Goal: Obtain resource: Download file/media

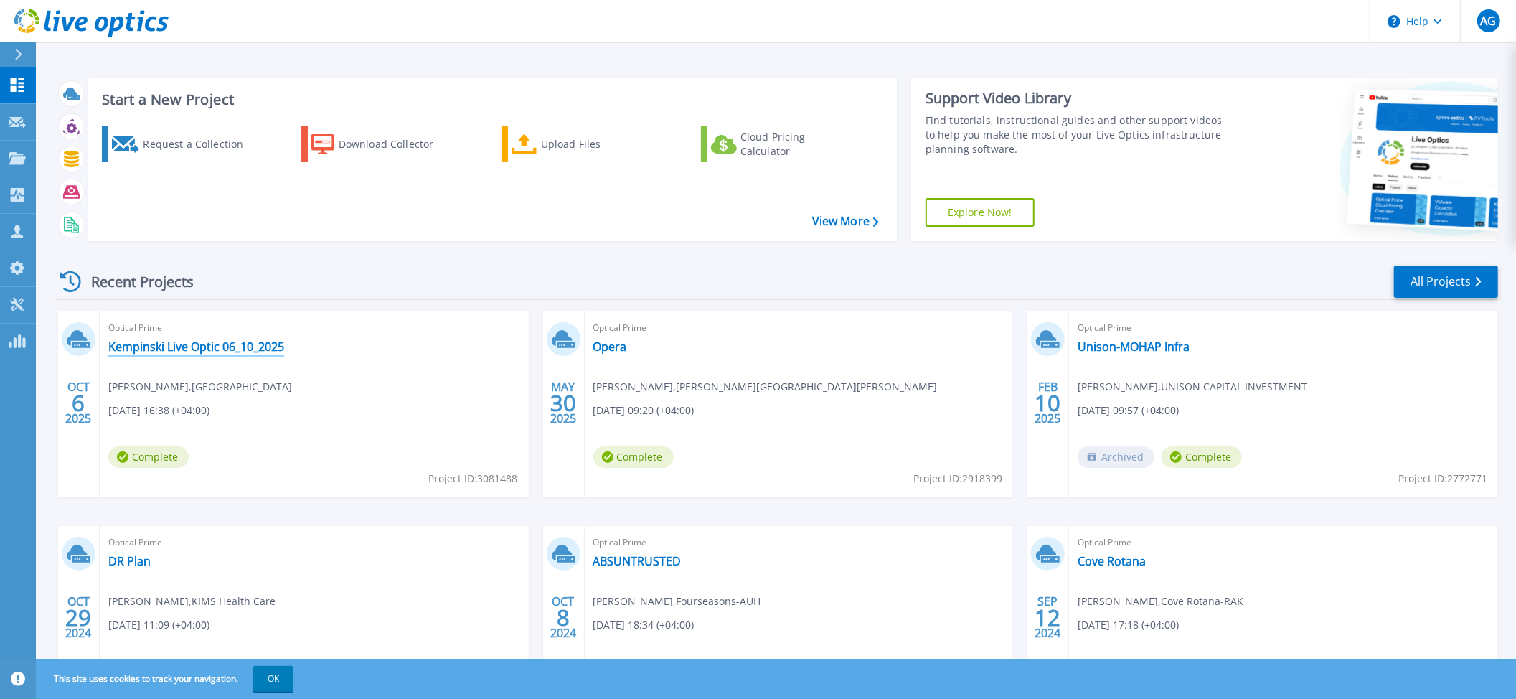
click at [155, 349] on link "Kempinski Live Optic 06_10_2025" at bounding box center [196, 346] width 176 height 14
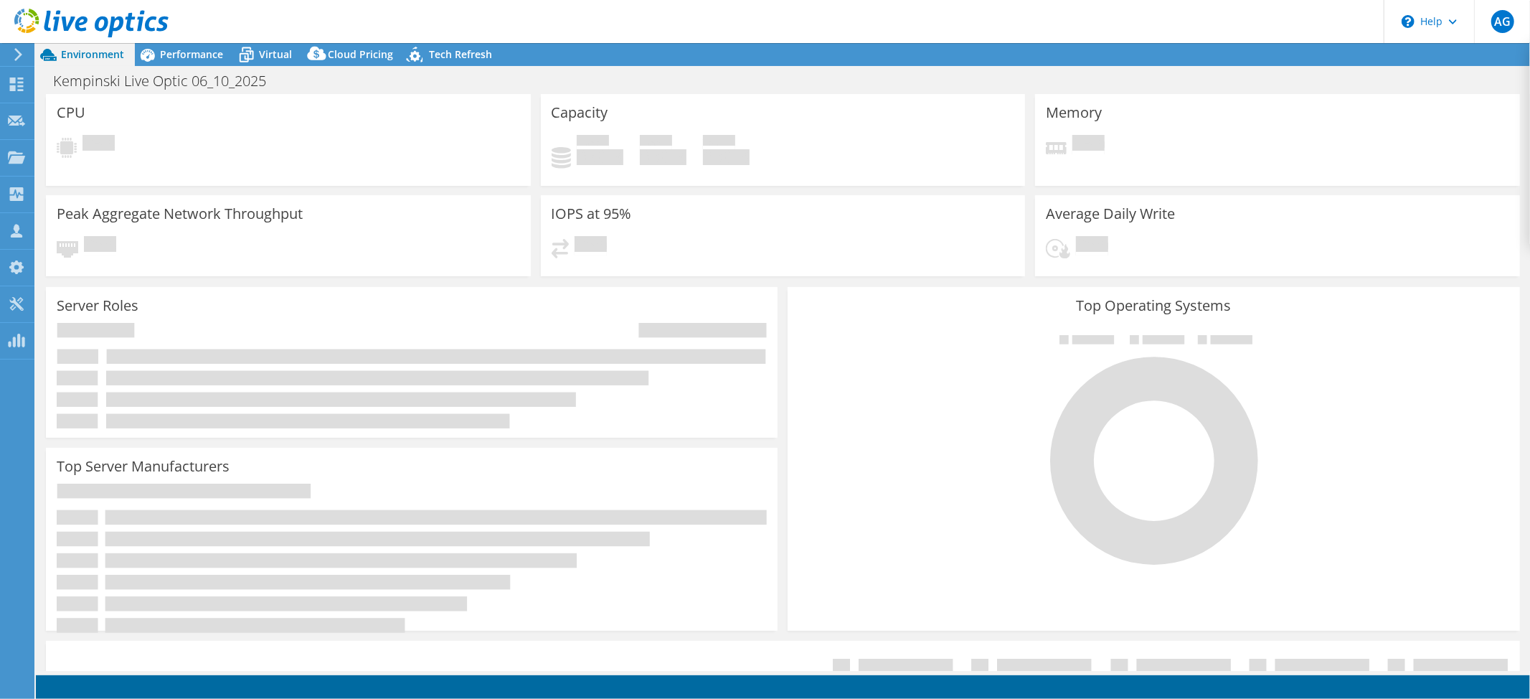
select select "USD"
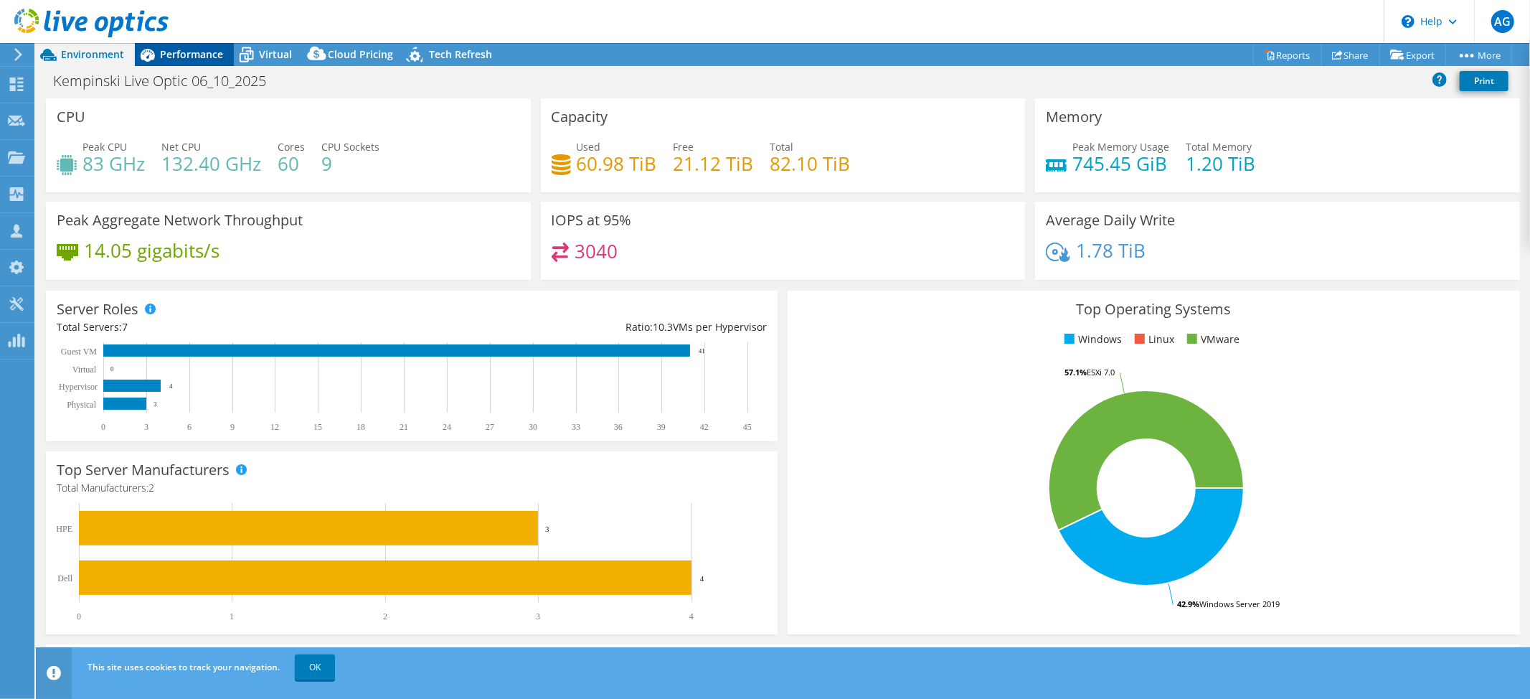
click at [187, 55] on span "Performance" at bounding box center [191, 54] width 63 height 14
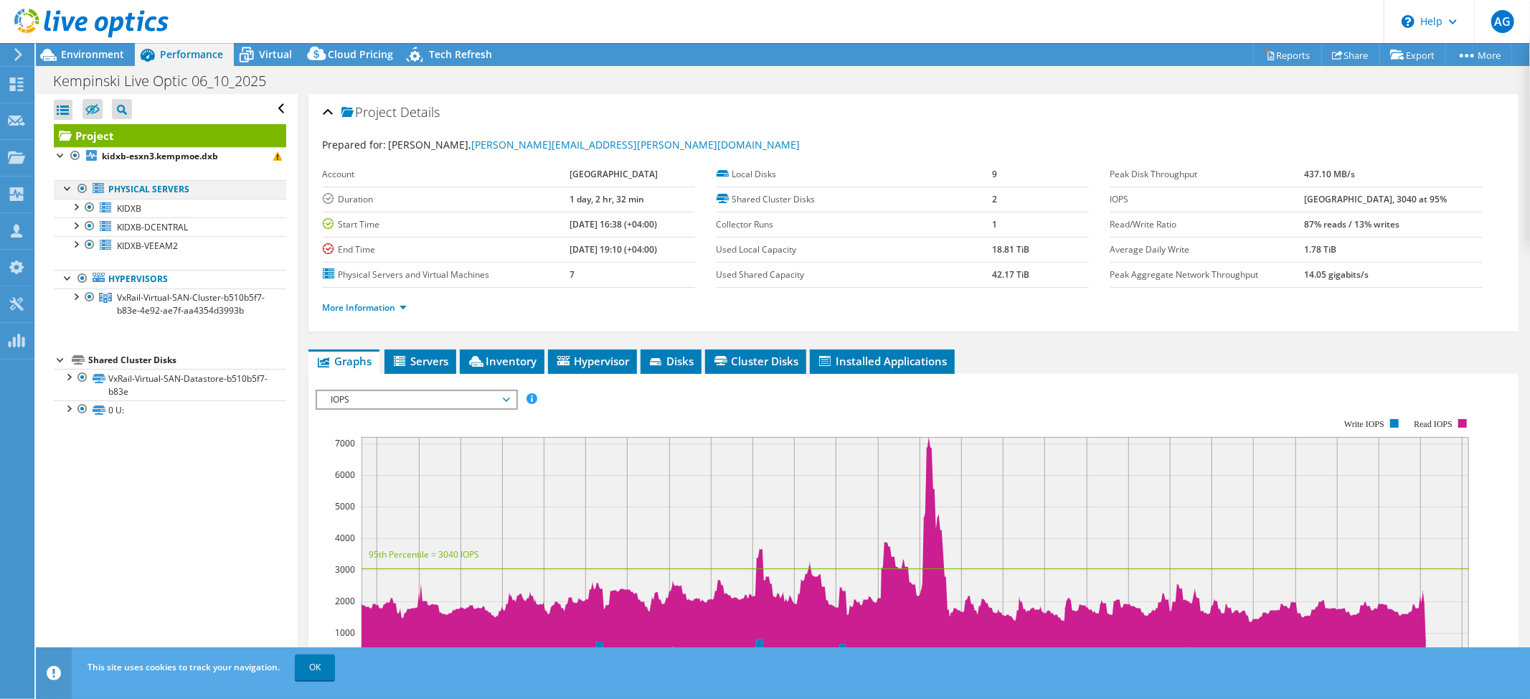
click at [79, 188] on div at bounding box center [82, 188] width 14 height 17
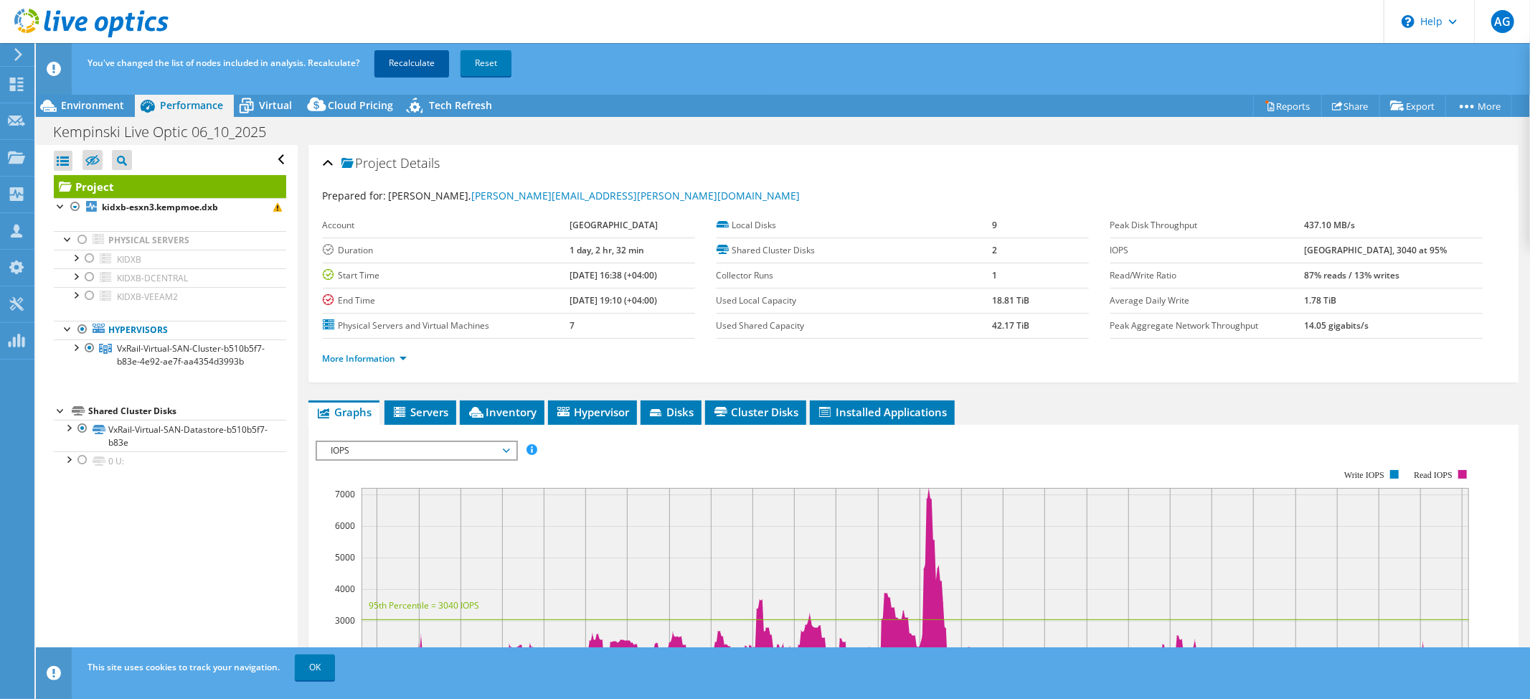
click at [415, 63] on link "Recalculate" at bounding box center [412, 63] width 75 height 26
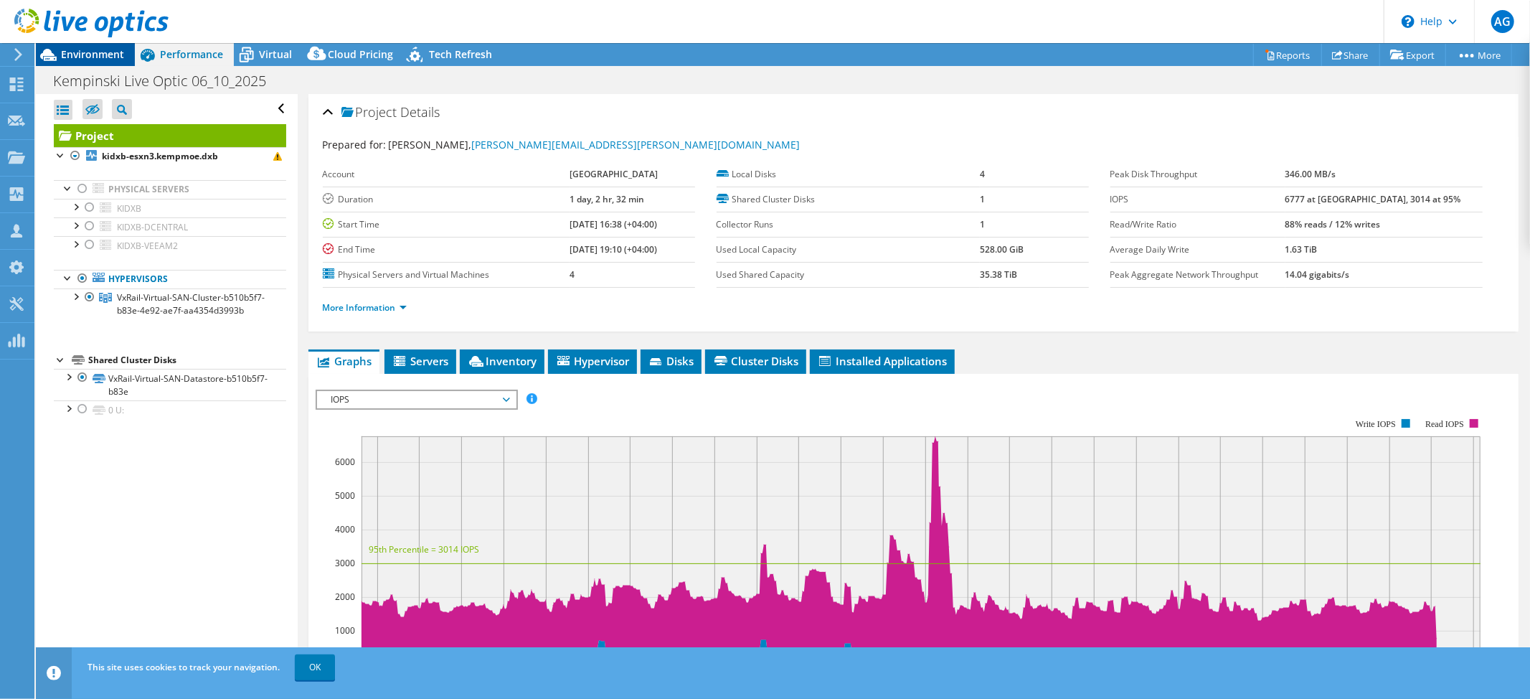
click at [79, 50] on span "Environment" at bounding box center [92, 54] width 63 height 14
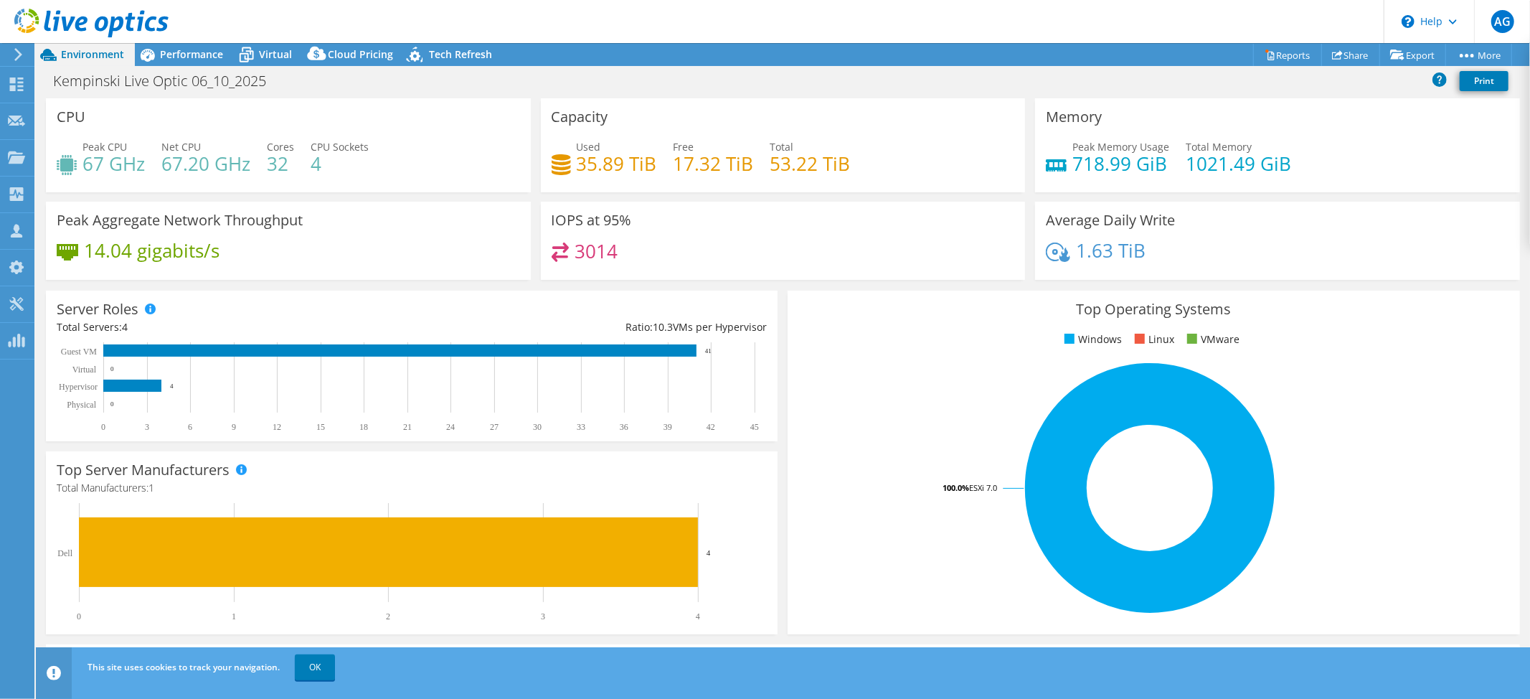
click at [159, 35] on icon at bounding box center [91, 23] width 154 height 29
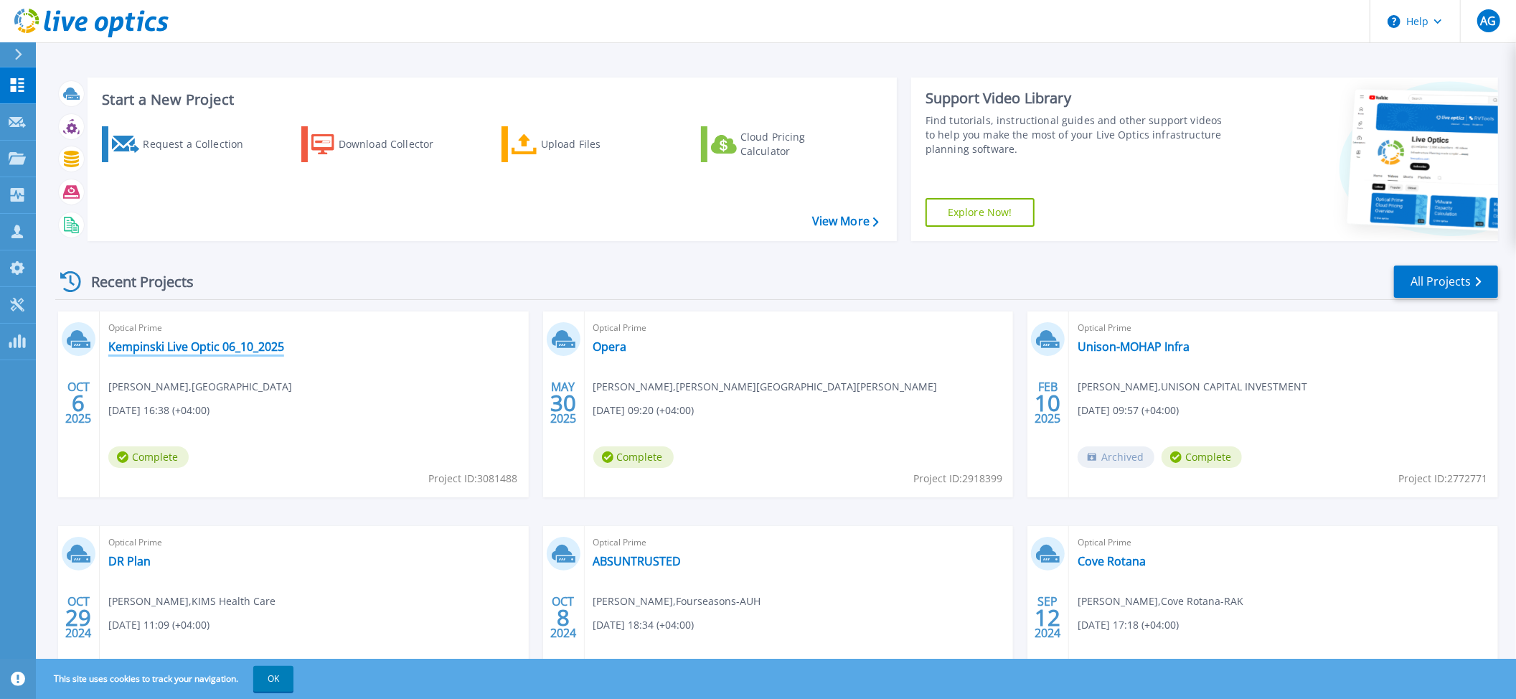
click at [179, 347] on link "Kempinski Live Optic 06_10_2025" at bounding box center [196, 346] width 176 height 14
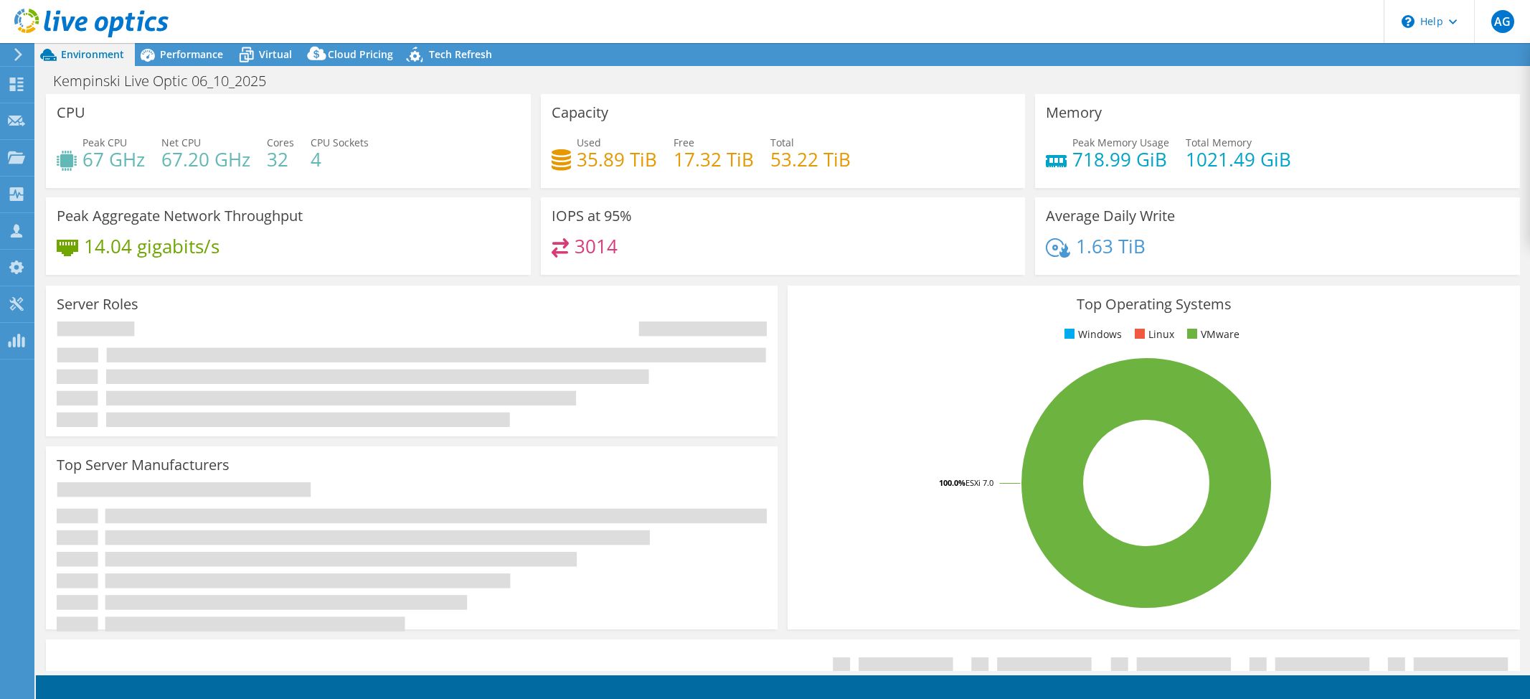
select select "USD"
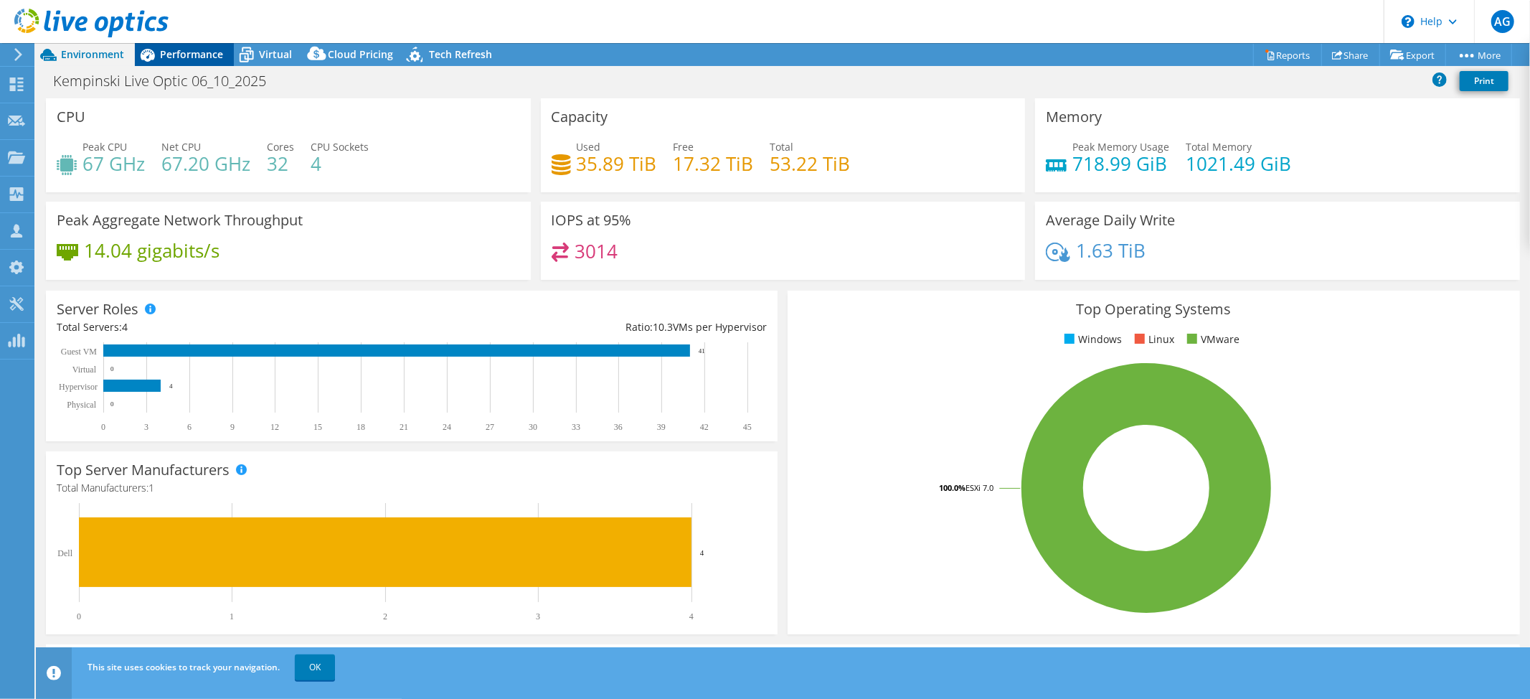
click at [189, 52] on span "Performance" at bounding box center [191, 54] width 63 height 14
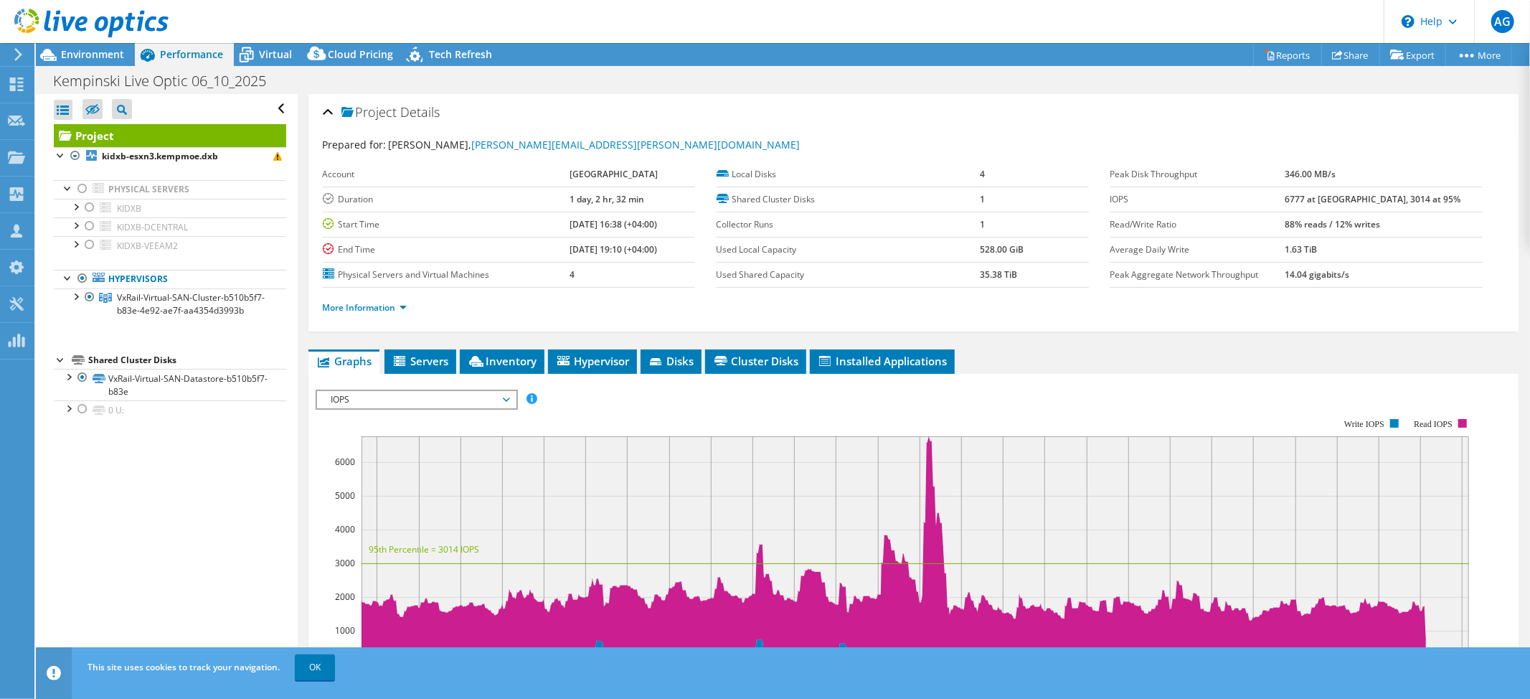
click at [471, 403] on span "IOPS" at bounding box center [416, 399] width 184 height 17
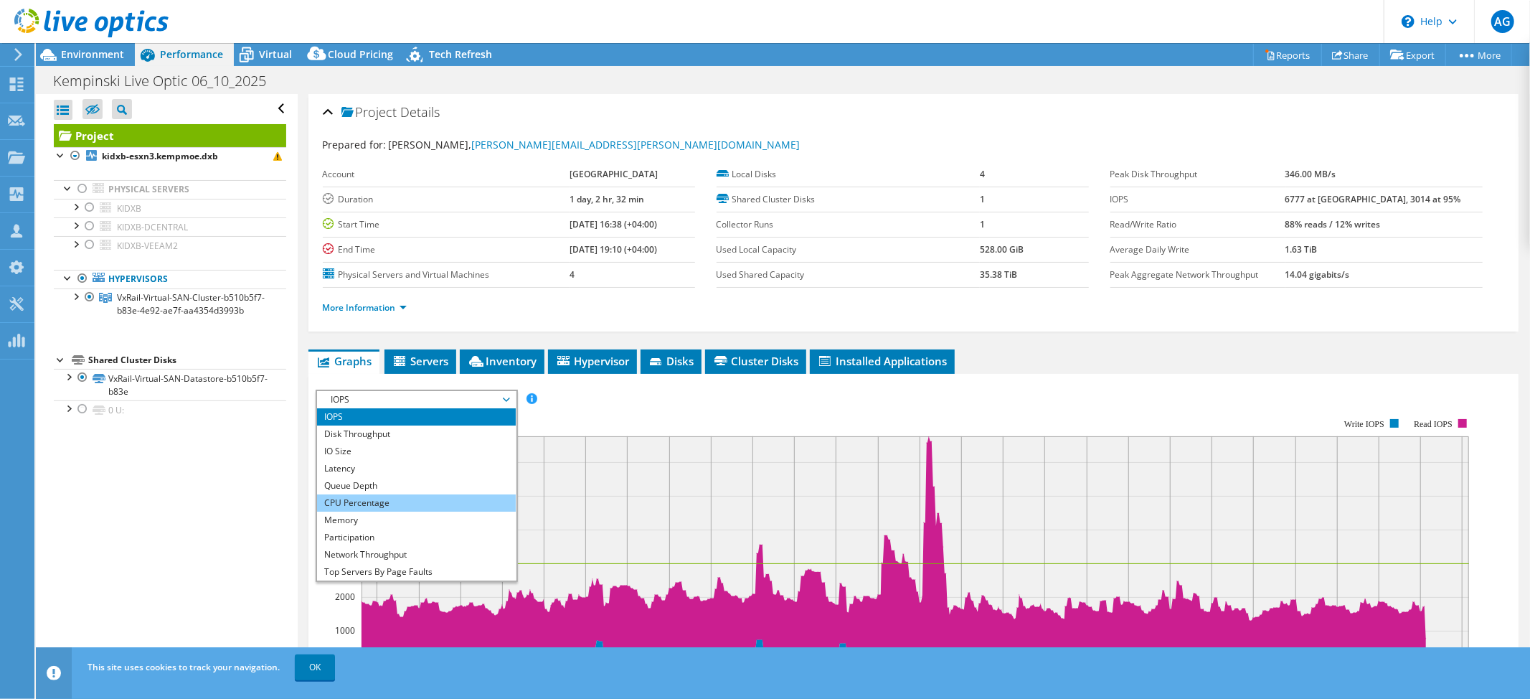
click at [376, 497] on li "CPU Percentage" at bounding box center [416, 502] width 199 height 17
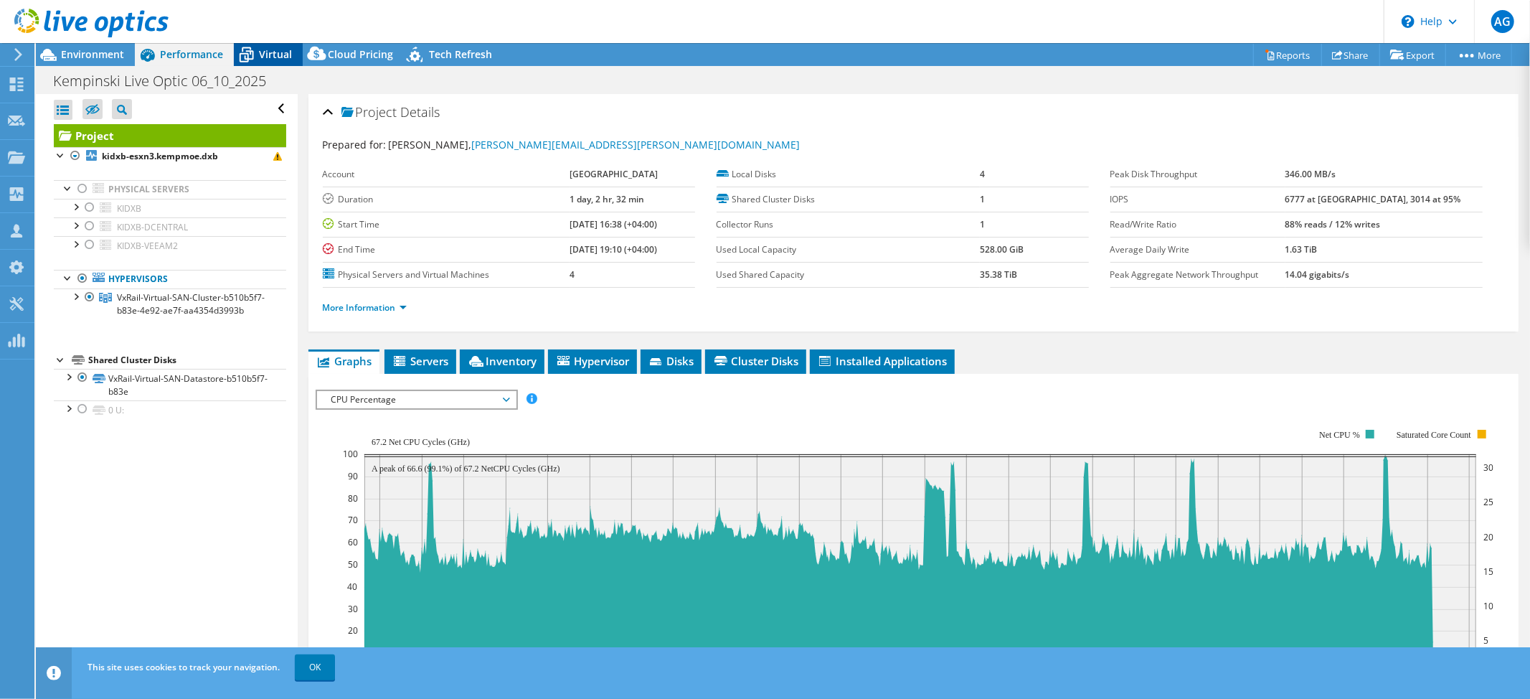
click at [275, 53] on span "Virtual" at bounding box center [275, 54] width 33 height 14
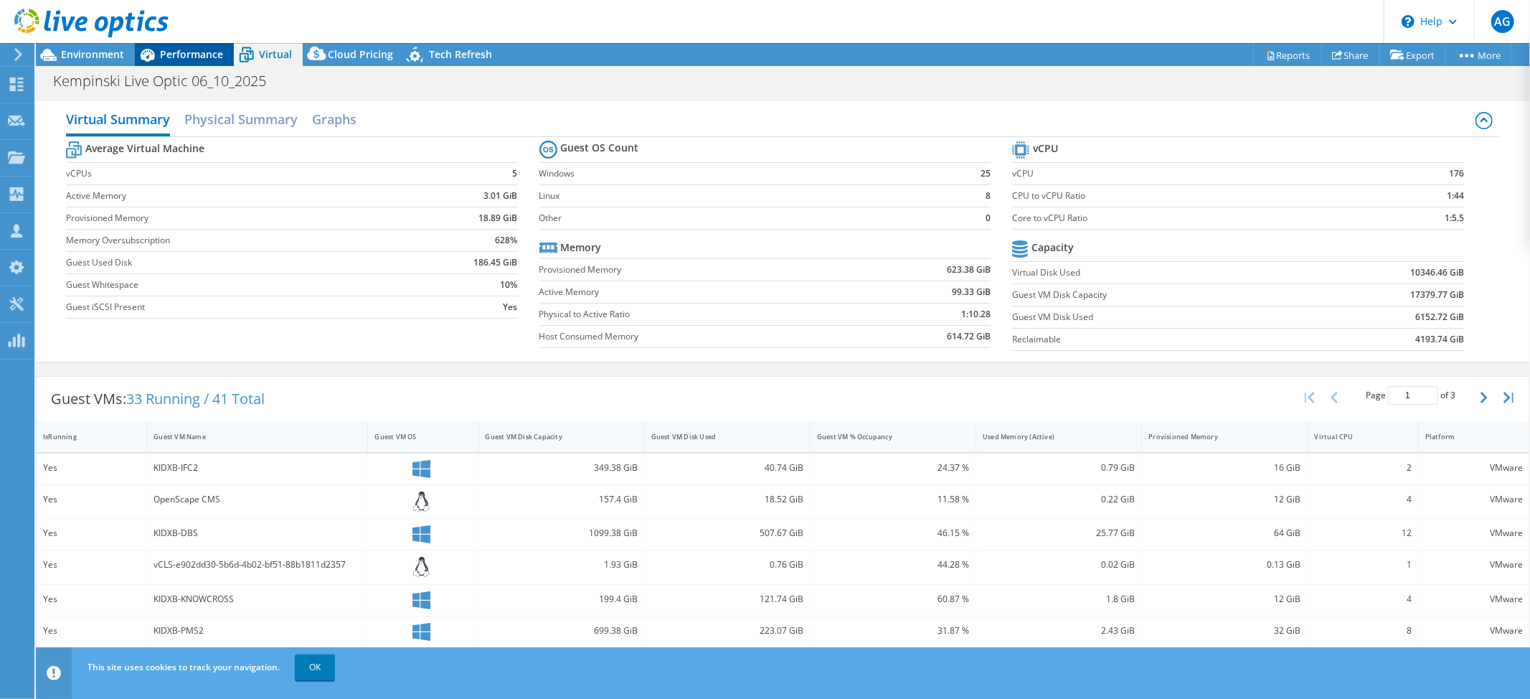
click at [197, 62] on div "Performance" at bounding box center [184, 54] width 99 height 23
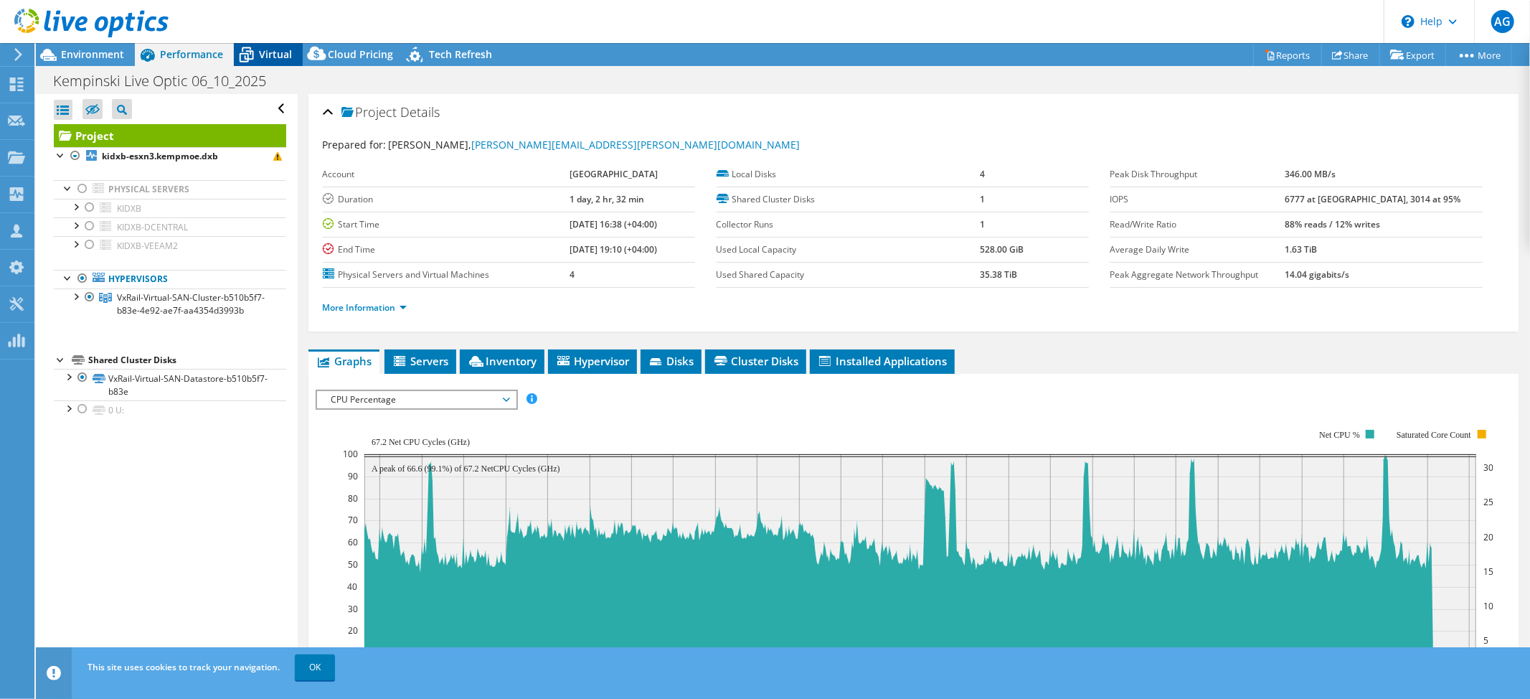
click at [277, 46] on div "Virtual" at bounding box center [268, 54] width 69 height 23
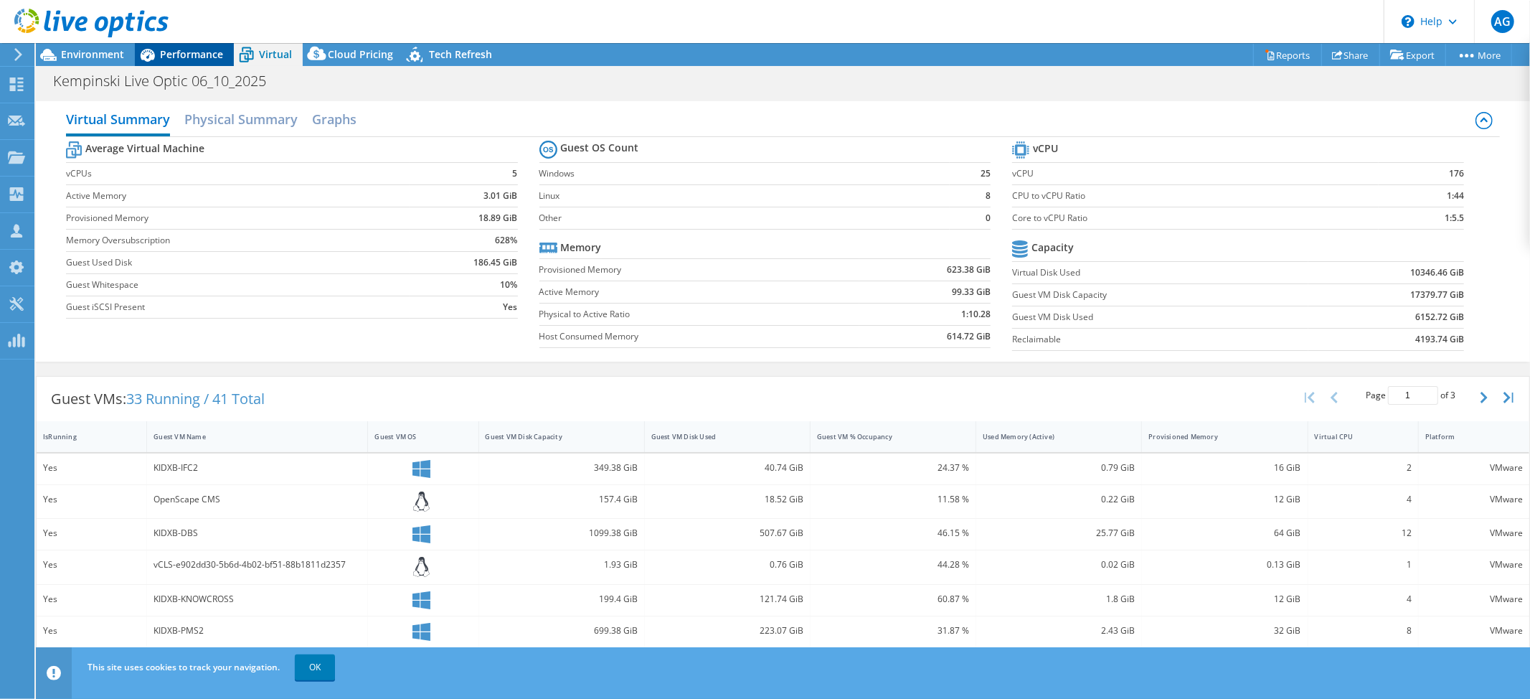
click at [176, 57] on span "Performance" at bounding box center [191, 54] width 63 height 14
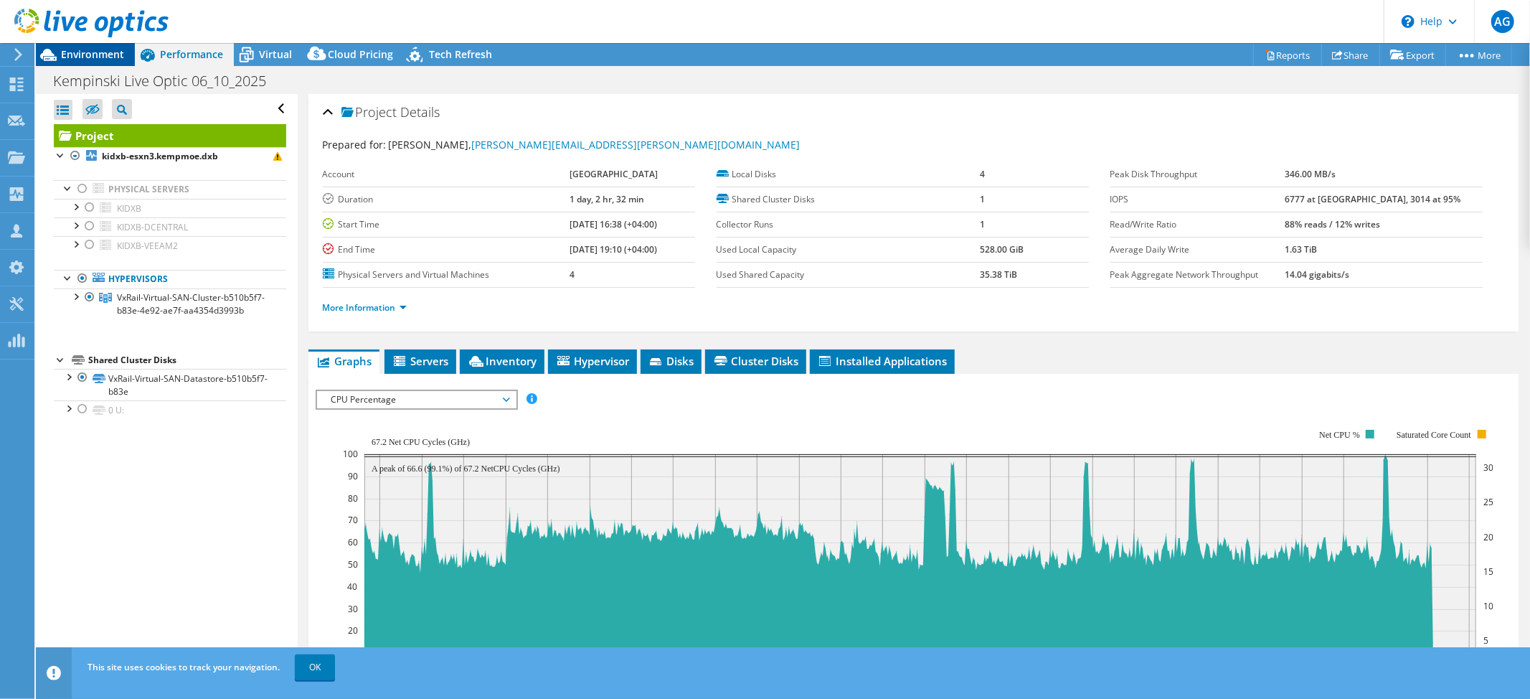
click at [90, 52] on span "Environment" at bounding box center [92, 54] width 63 height 14
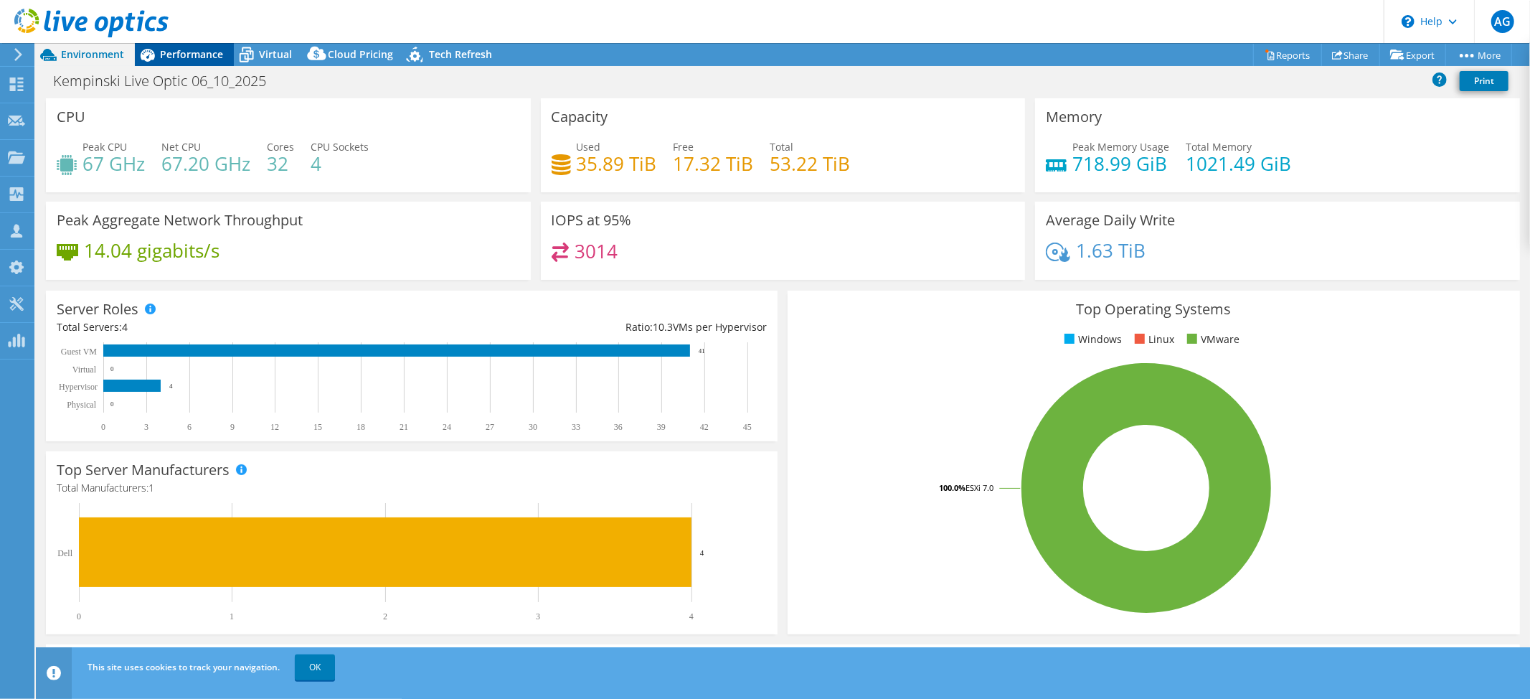
click at [179, 52] on span "Performance" at bounding box center [191, 54] width 63 height 14
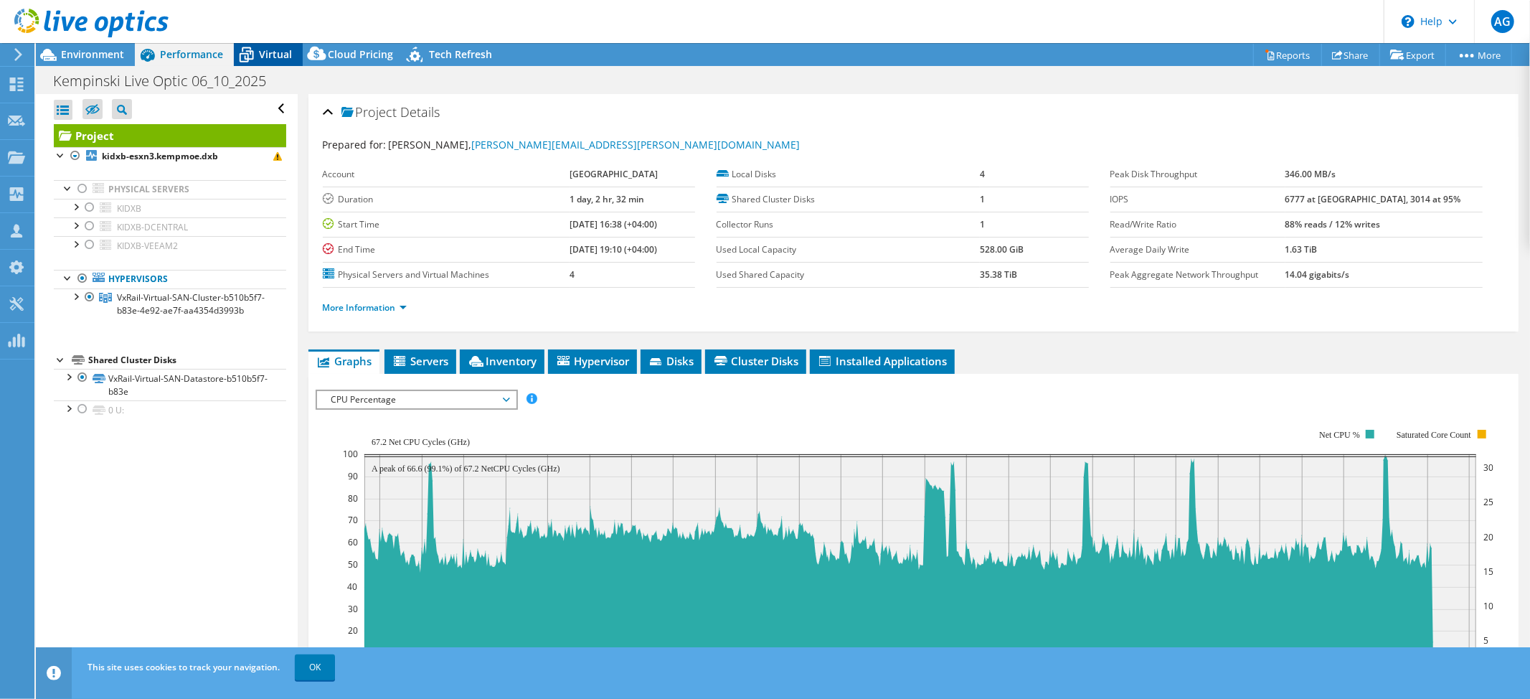
click at [273, 52] on span "Virtual" at bounding box center [275, 54] width 33 height 14
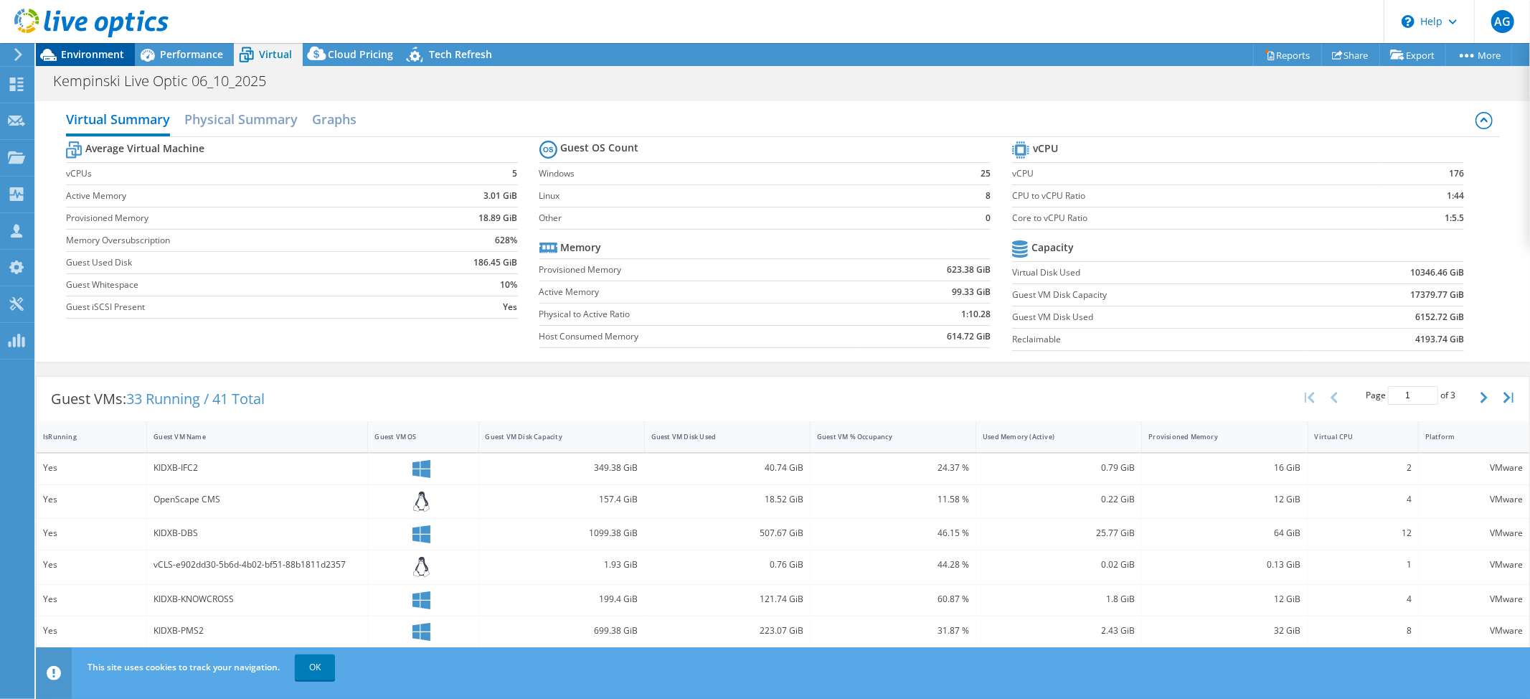
click at [85, 55] on span "Environment" at bounding box center [92, 54] width 63 height 14
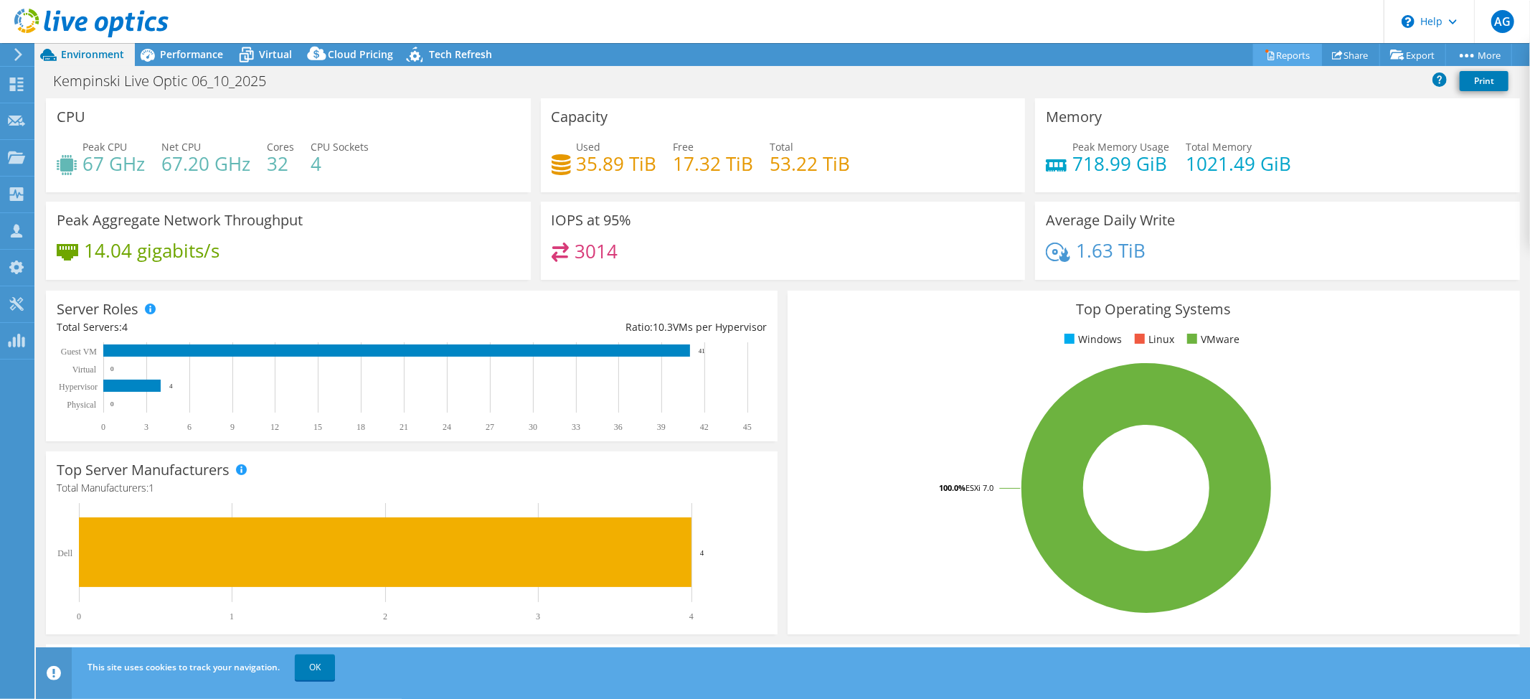
click at [1284, 50] on link "Reports" at bounding box center [1287, 55] width 69 height 22
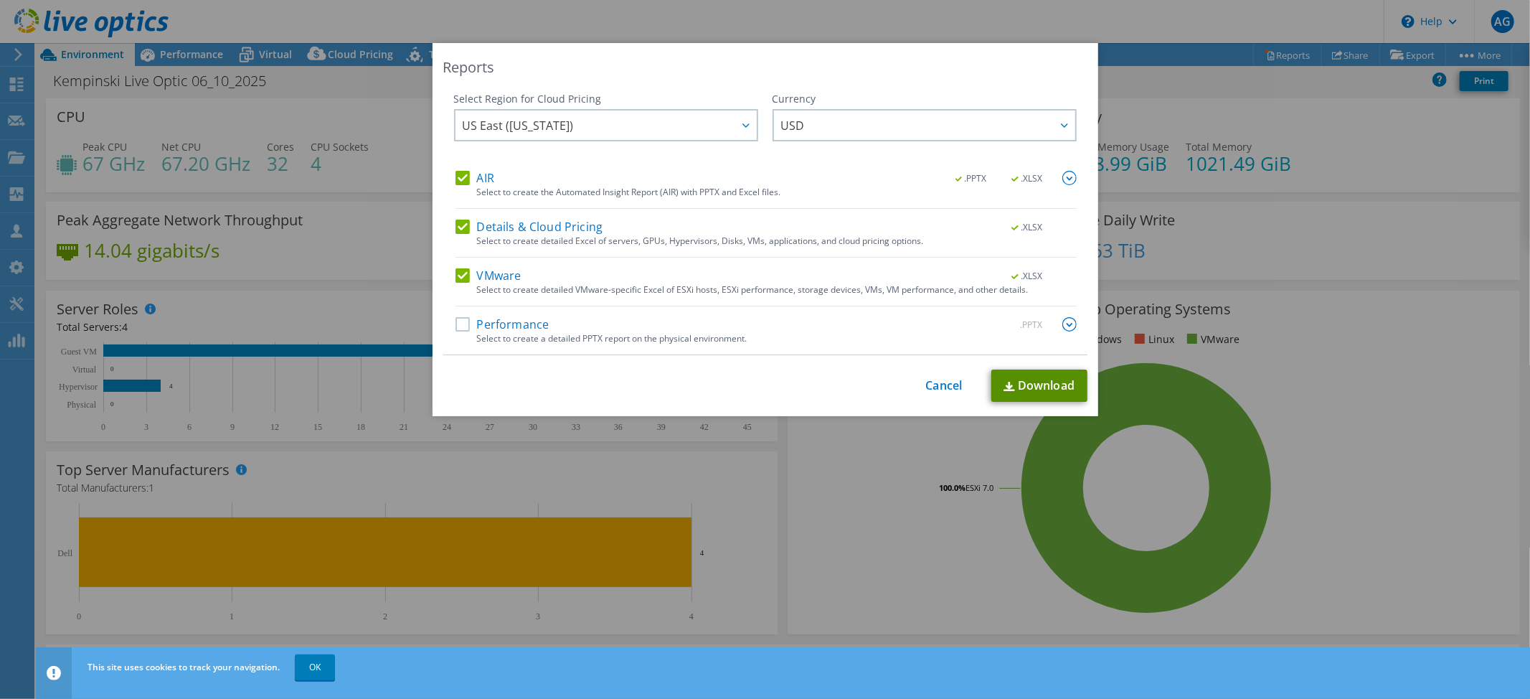
click at [1017, 375] on link "Download" at bounding box center [1040, 385] width 96 height 32
